Goal: Task Accomplishment & Management: Manage account settings

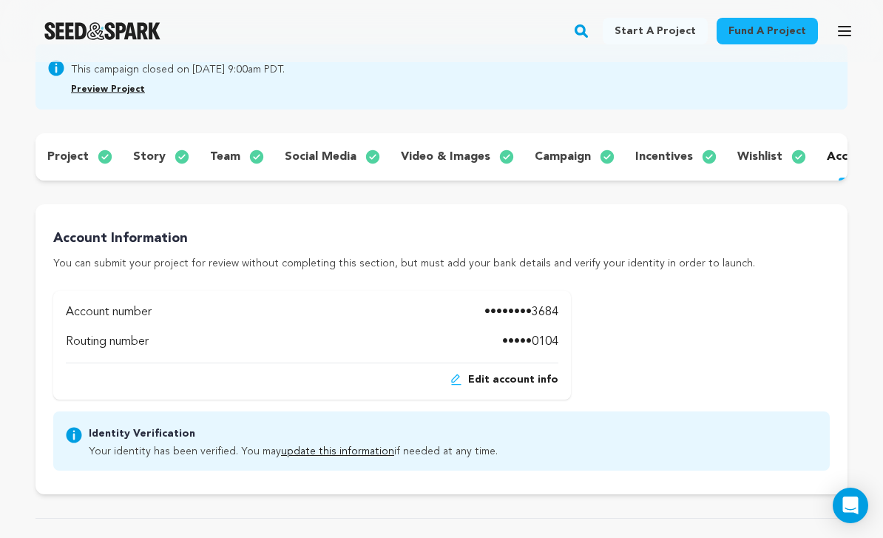
scroll to position [144, 0]
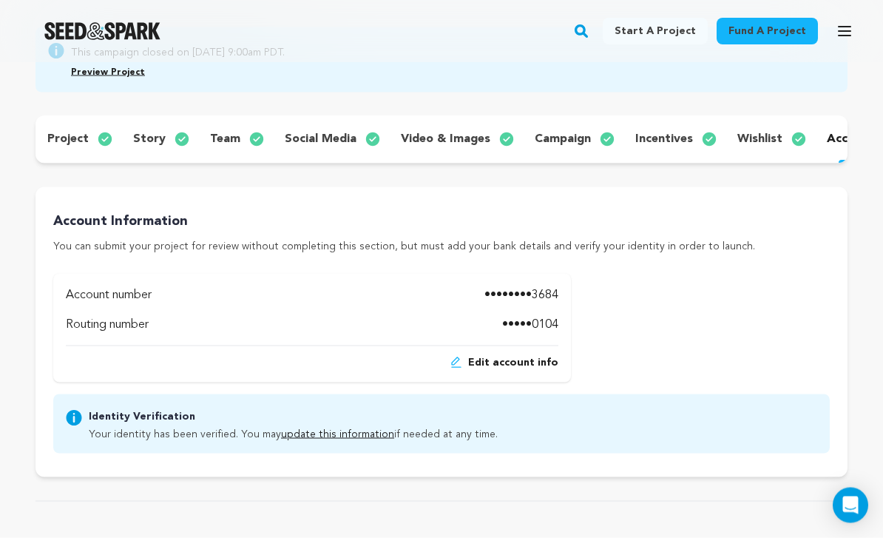
click at [521, 294] on p "••••••••3684" at bounding box center [521, 295] width 74 height 18
click at [507, 359] on span "Edit account info" at bounding box center [513, 362] width 90 height 15
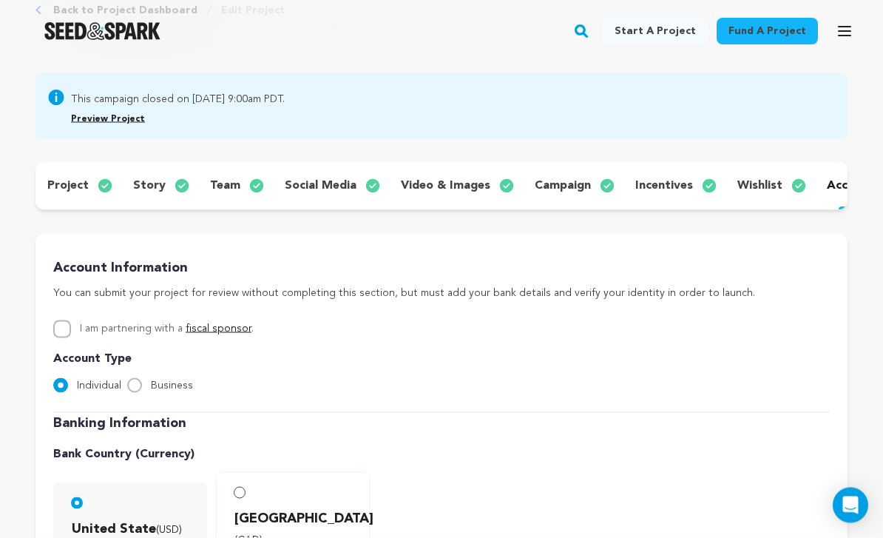
scroll to position [98, 0]
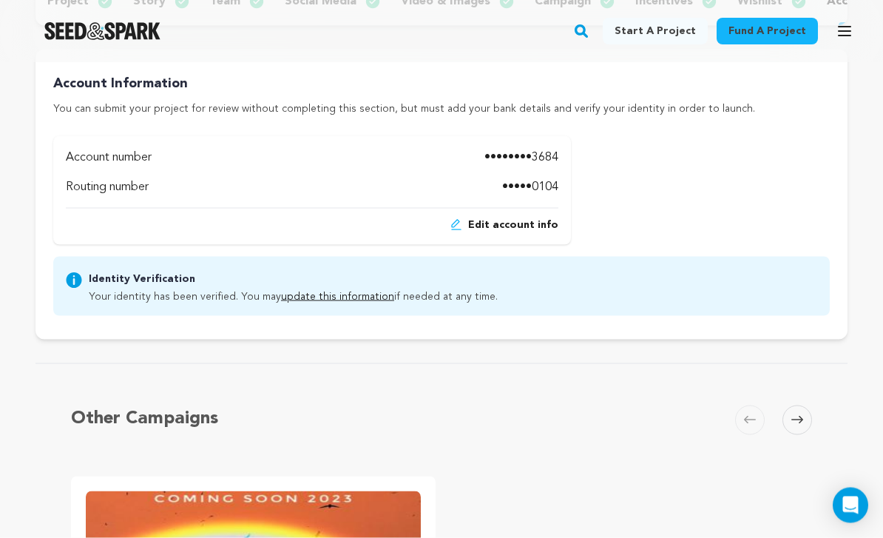
scroll to position [283, 0]
click at [530, 226] on span "Edit account info" at bounding box center [513, 224] width 90 height 15
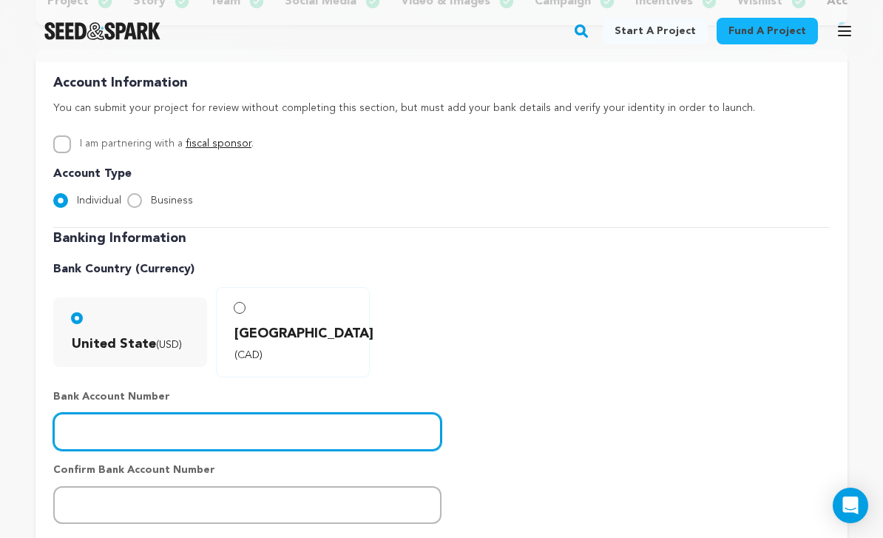
click at [298, 413] on input "number" at bounding box center [247, 432] width 388 height 38
paste input "1000180573684"
click at [288, 413] on input "1000180573684" at bounding box center [247, 432] width 388 height 38
type input "1000180573684"
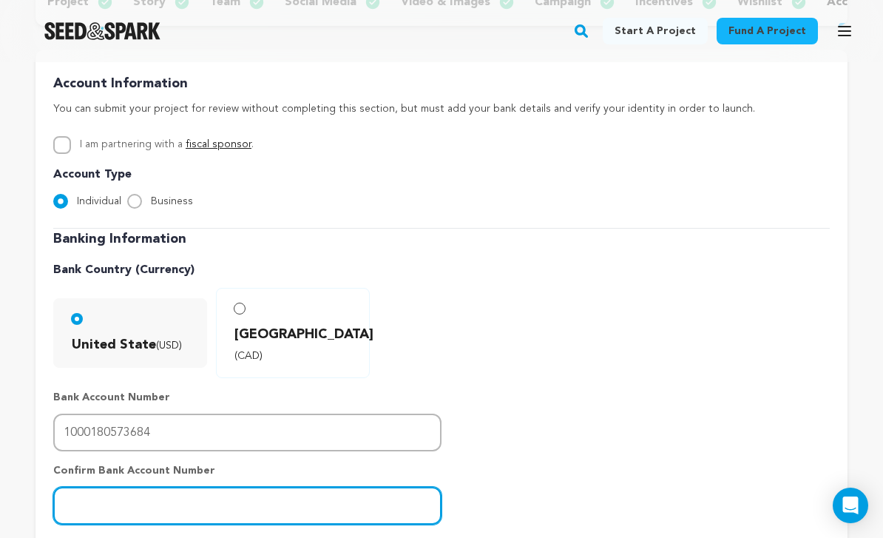
click at [353, 487] on input "number" at bounding box center [247, 506] width 388 height 38
paste input "1000180573684"
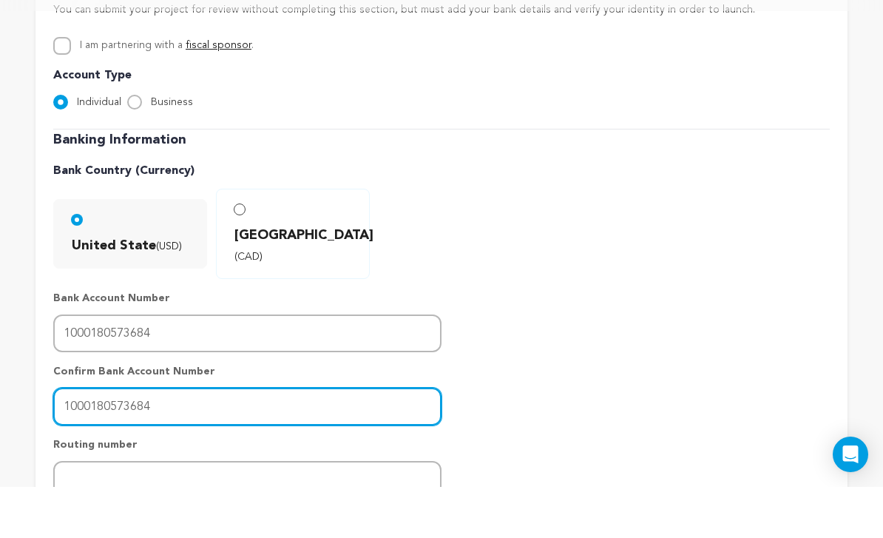
scroll to position [385, 0]
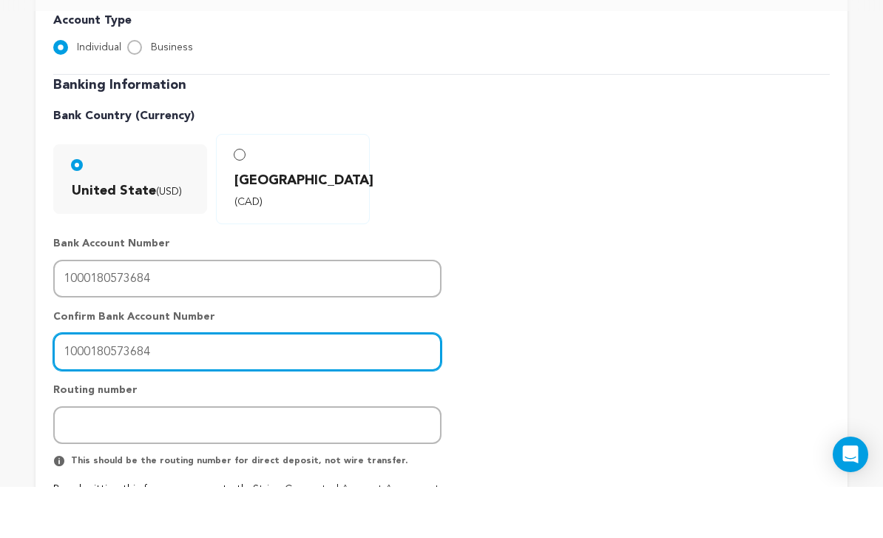
type input "1000180573684"
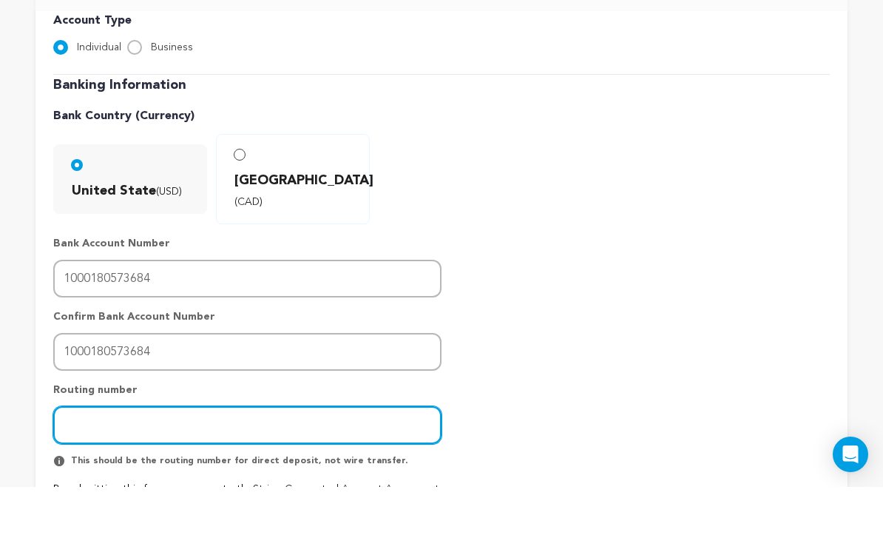
click at [378, 457] on input "number" at bounding box center [247, 476] width 388 height 38
click at [268, 457] on input "number" at bounding box center [247, 476] width 388 height 38
paste input "061000104"
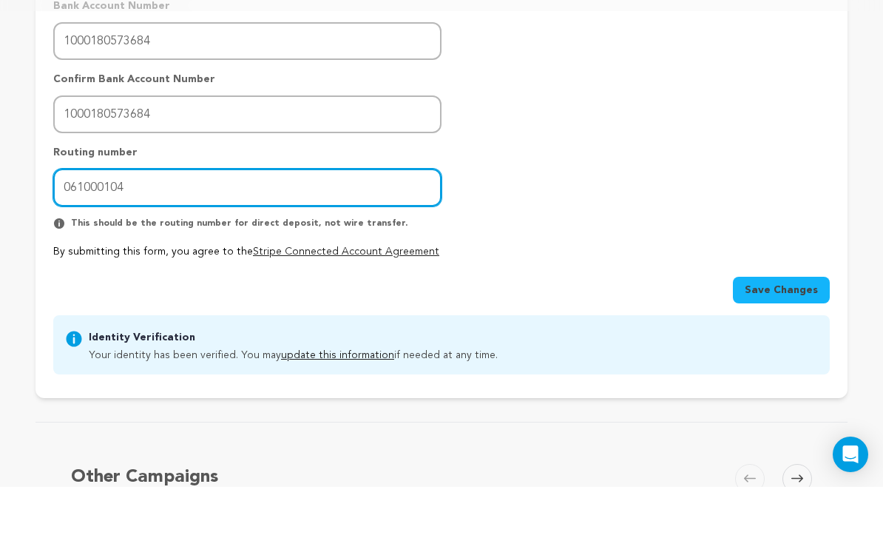
scroll to position [623, 0]
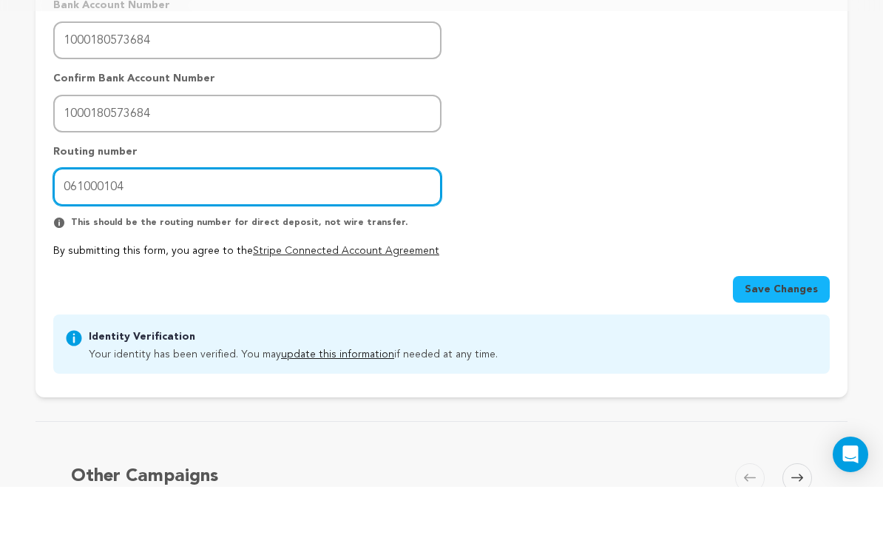
type input "061000104"
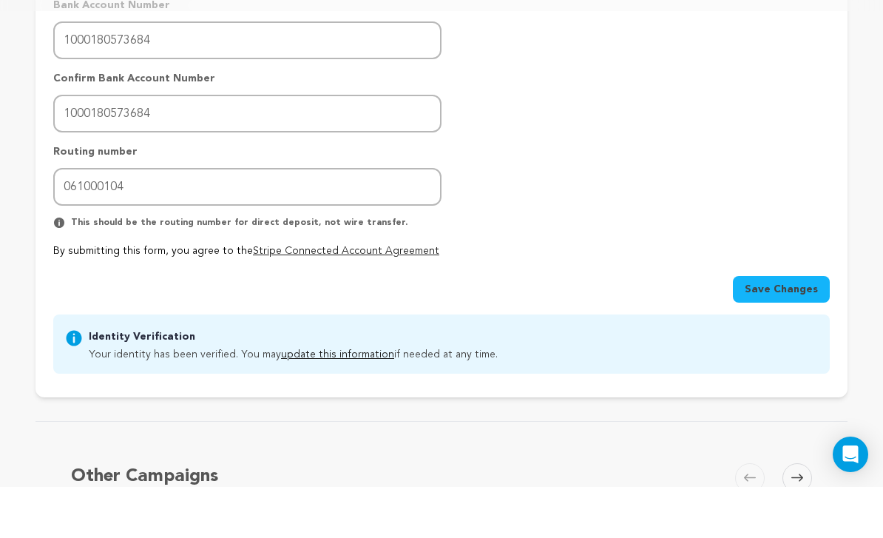
click at [772, 327] on button "Save Changes" at bounding box center [781, 340] width 97 height 27
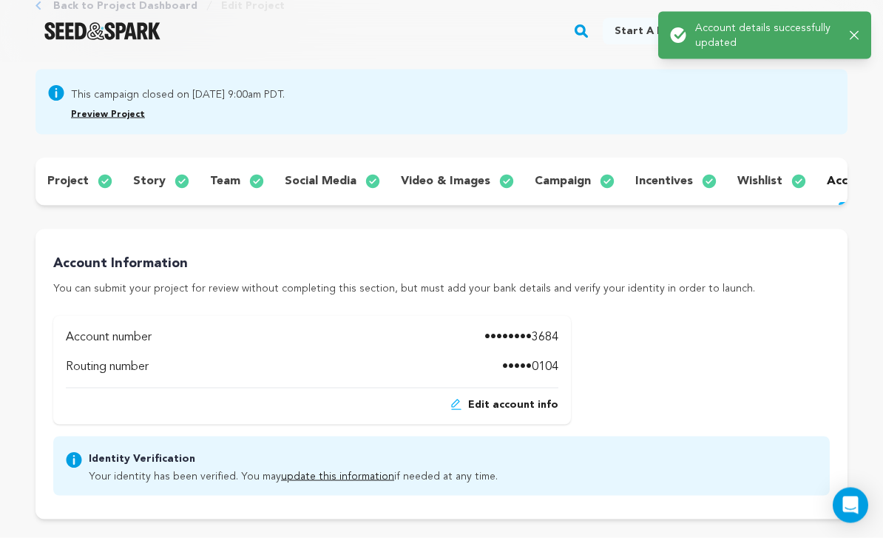
scroll to position [0, 0]
